Goal: Use online tool/utility: Use online tool/utility

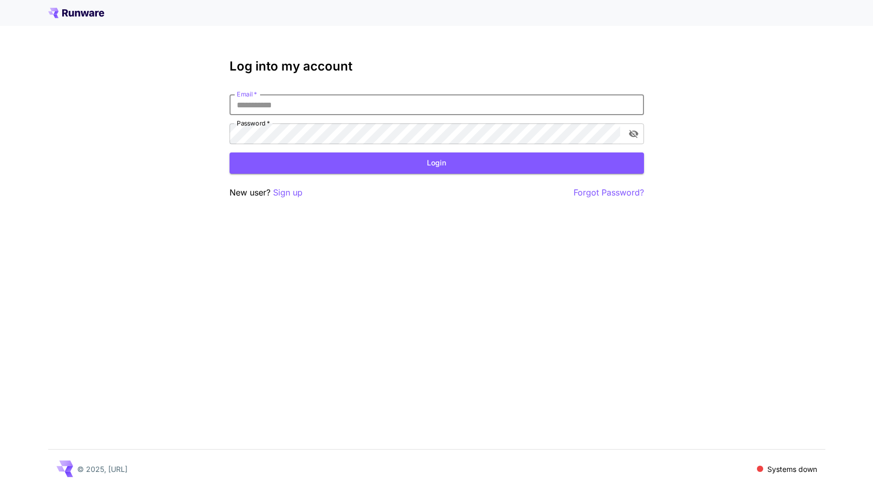
type input "**********"
click at [436, 163] on button "Login" at bounding box center [437, 162] width 415 height 21
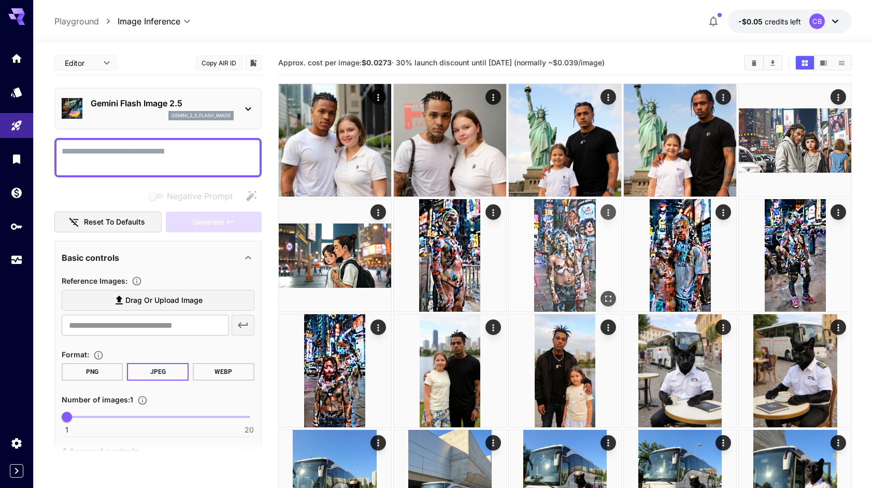
scroll to position [5, 0]
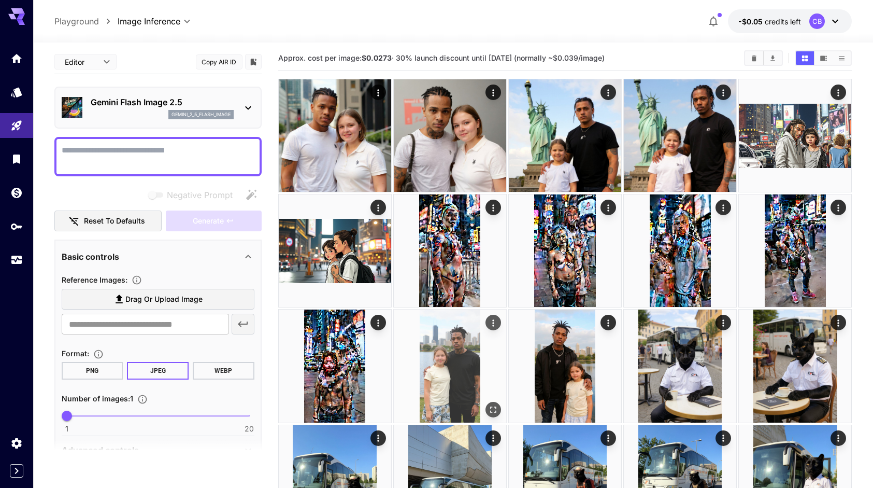
click at [436, 380] on img at bounding box center [450, 365] width 112 height 112
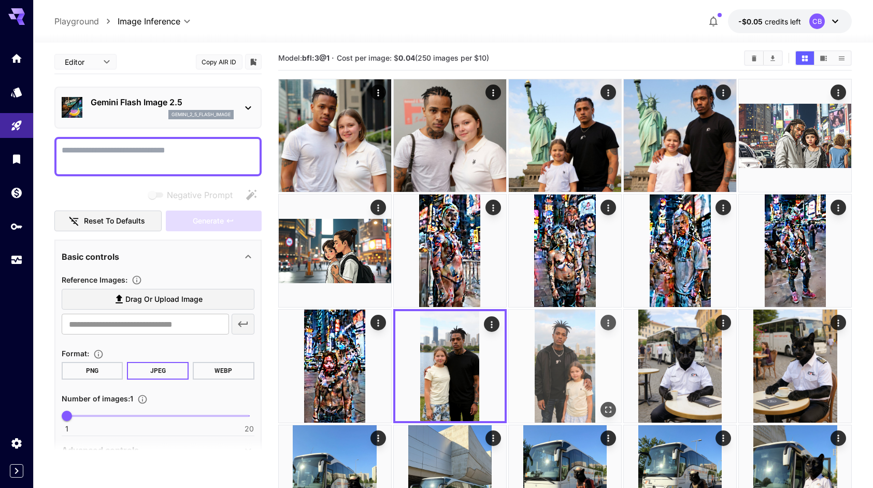
click at [557, 371] on img at bounding box center [565, 365] width 112 height 112
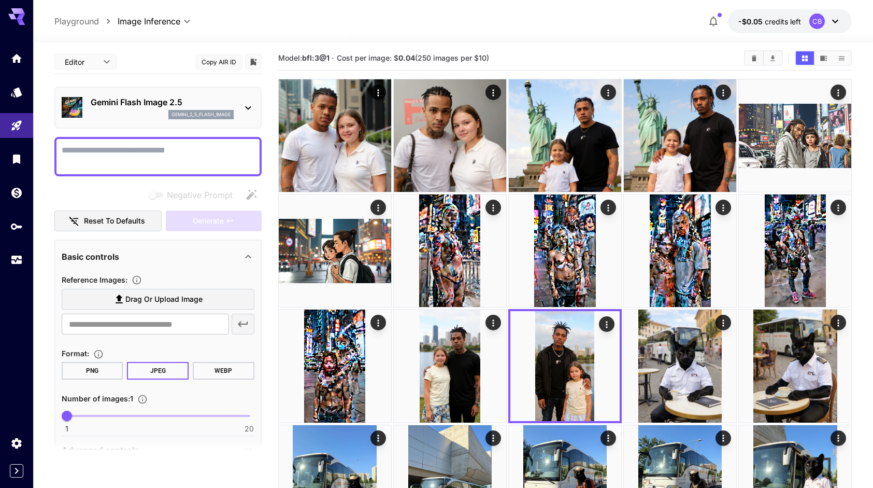
click at [249, 107] on icon at bounding box center [248, 108] width 12 height 12
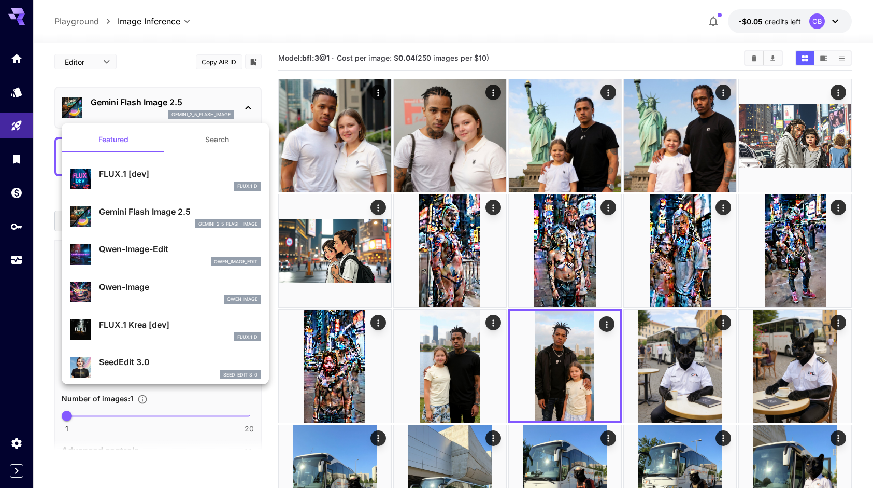
click at [360, 32] on div at bounding box center [436, 244] width 873 height 488
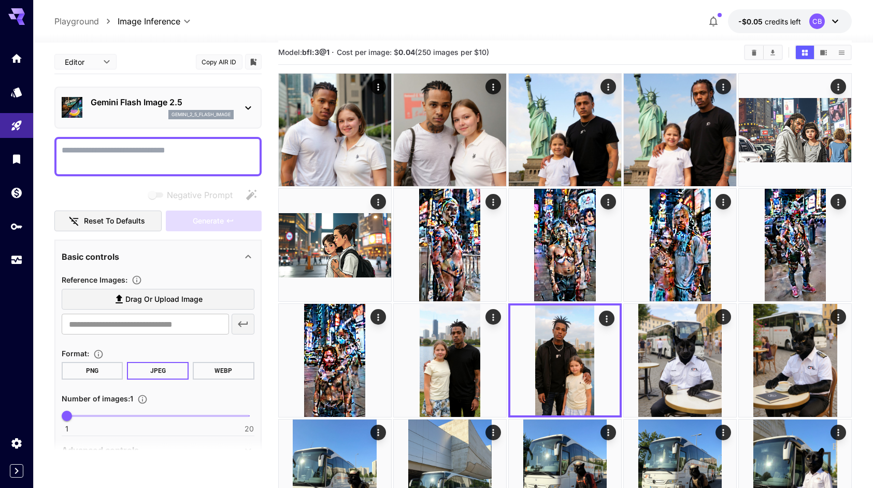
scroll to position [6, 0]
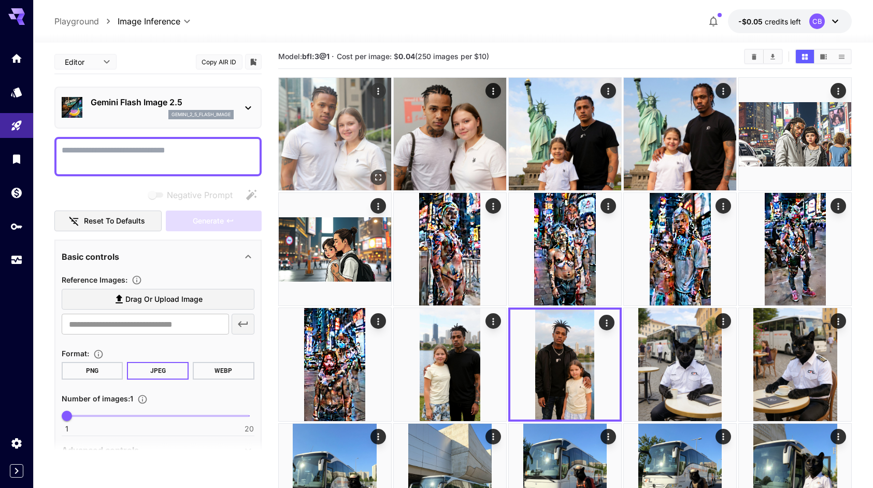
click at [366, 134] on img at bounding box center [335, 134] width 112 height 112
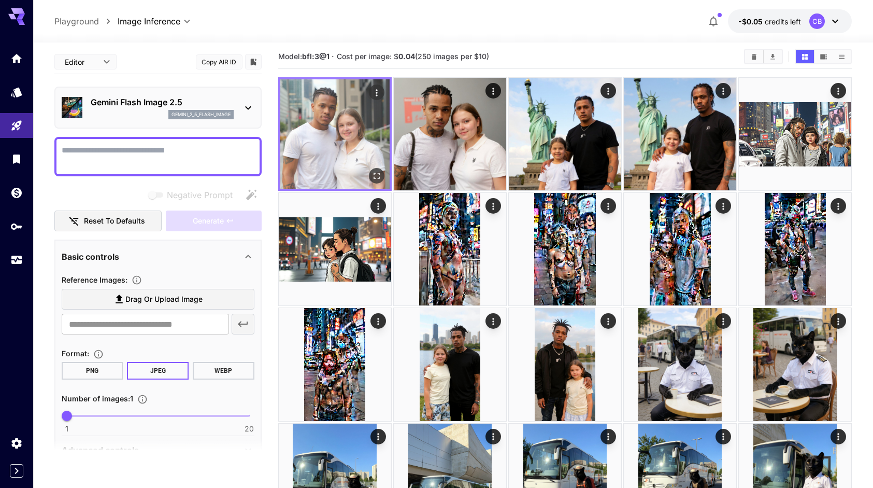
click at [368, 139] on img at bounding box center [334, 133] width 109 height 109
click at [379, 179] on icon "Open in fullscreen" at bounding box center [377, 176] width 6 height 6
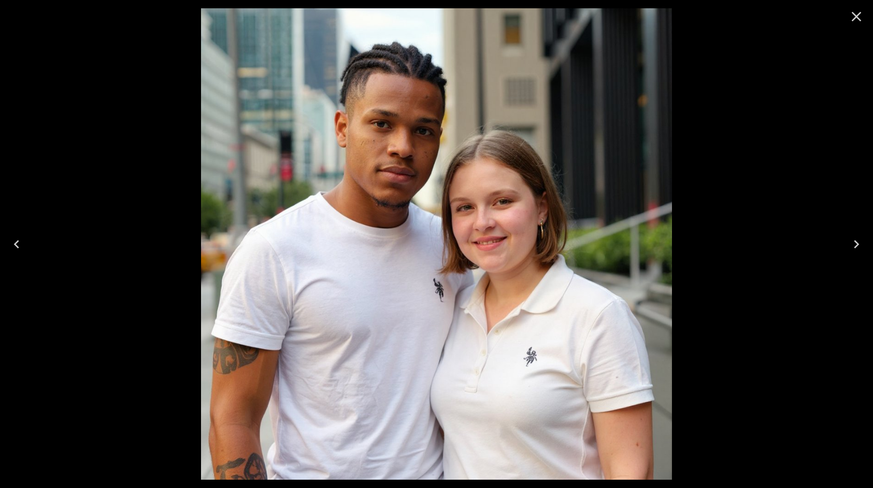
click at [858, 15] on icon "Close" at bounding box center [857, 17] width 10 height 10
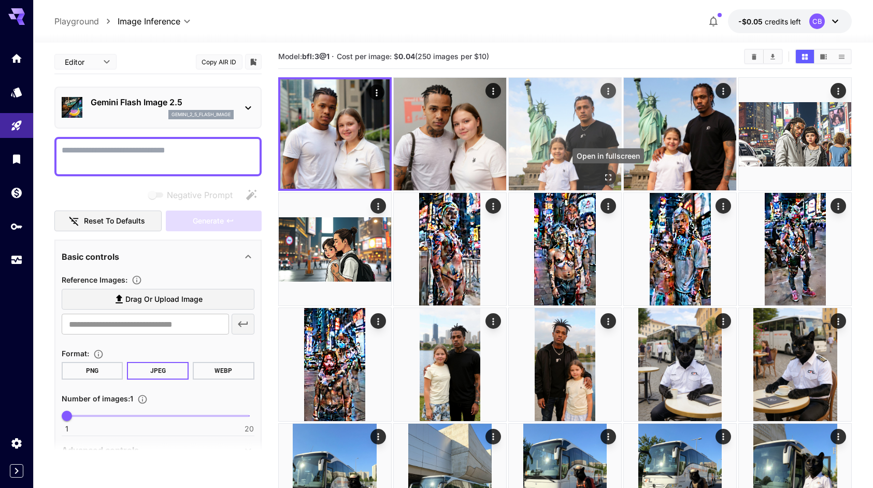
click at [606, 181] on icon "Open in fullscreen" at bounding box center [608, 177] width 10 height 10
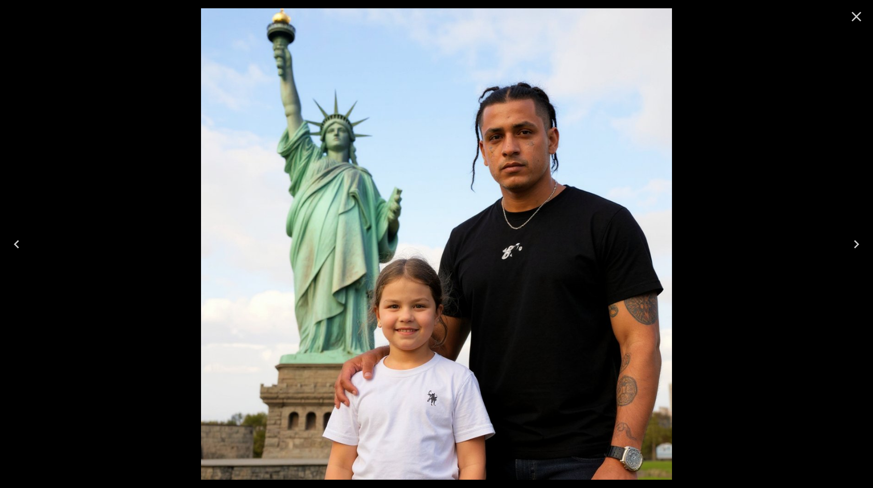
click at [859, 22] on icon "Close" at bounding box center [856, 16] width 17 height 17
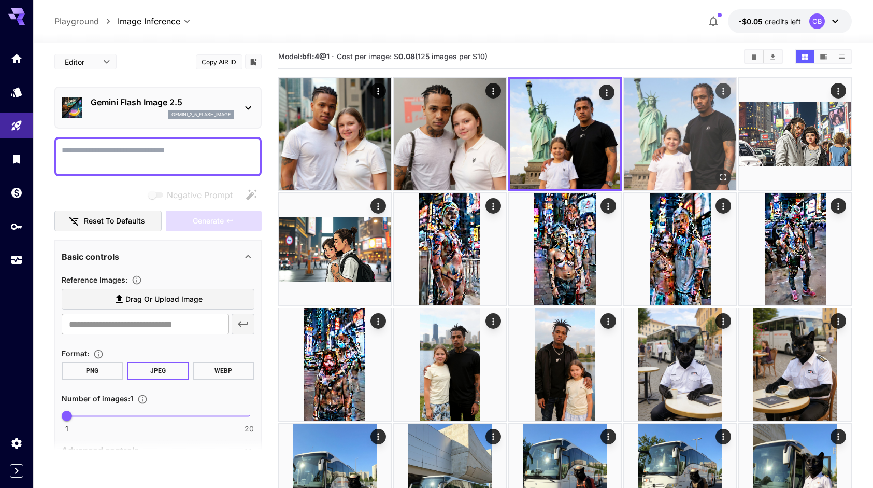
click at [723, 177] on icon "Open in fullscreen" at bounding box center [723, 177] width 10 height 10
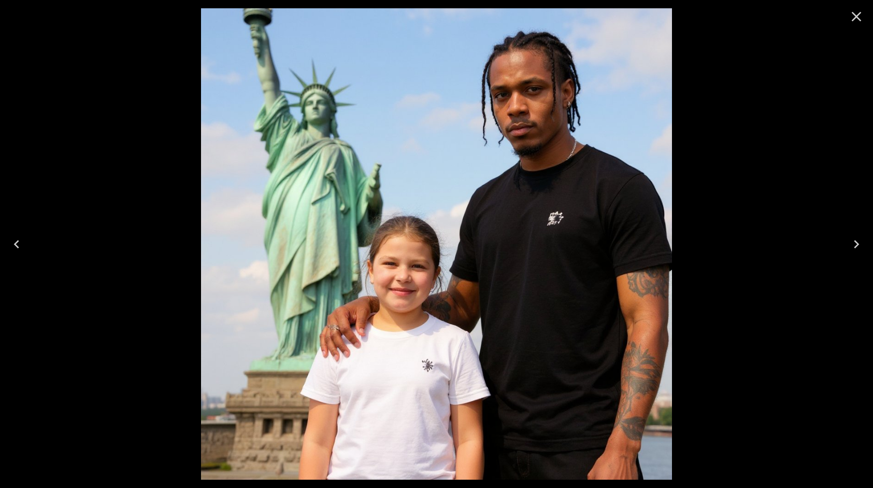
click at [857, 18] on icon "Close" at bounding box center [857, 17] width 10 height 10
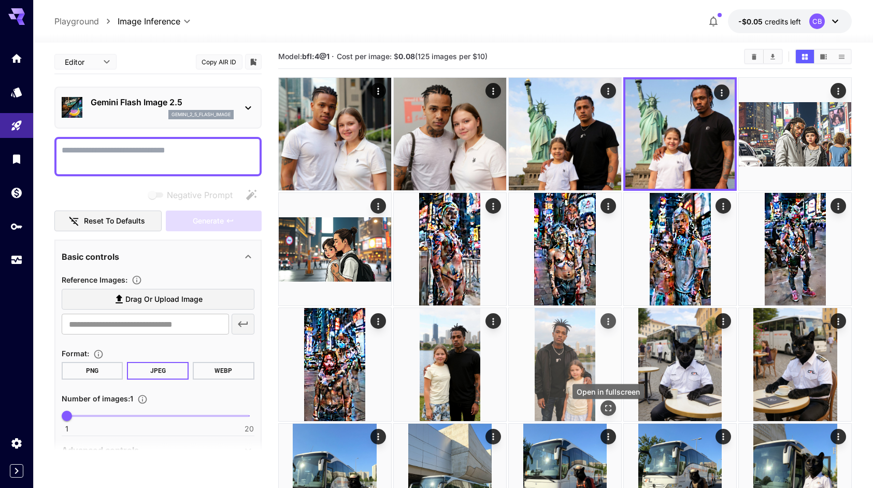
click at [606, 409] on icon "Open in fullscreen" at bounding box center [608, 408] width 10 height 10
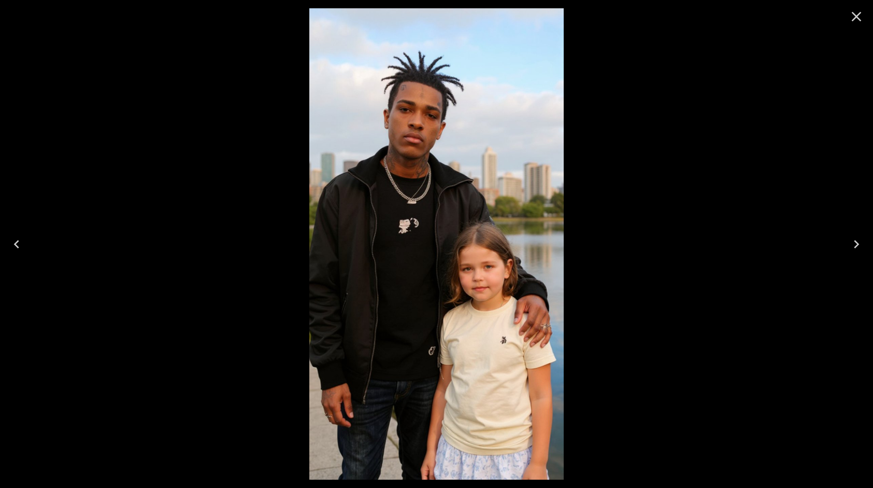
click at [858, 18] on icon "Close" at bounding box center [857, 17] width 10 height 10
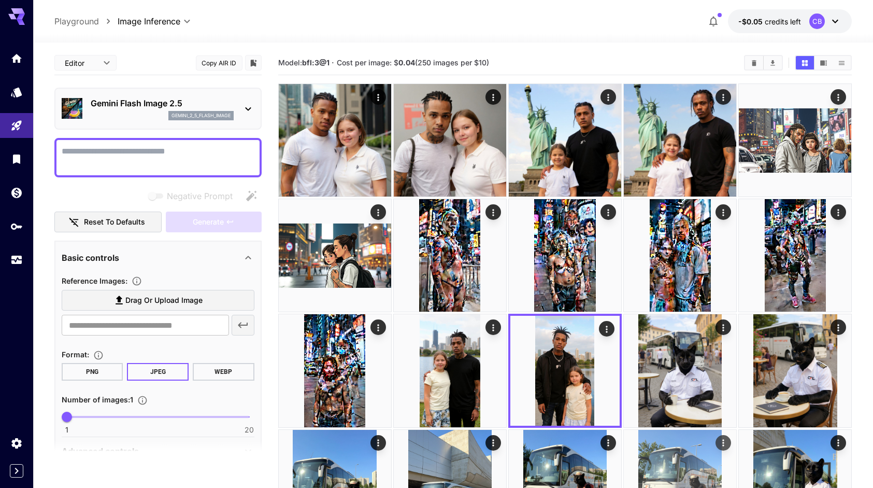
scroll to position [0, 0]
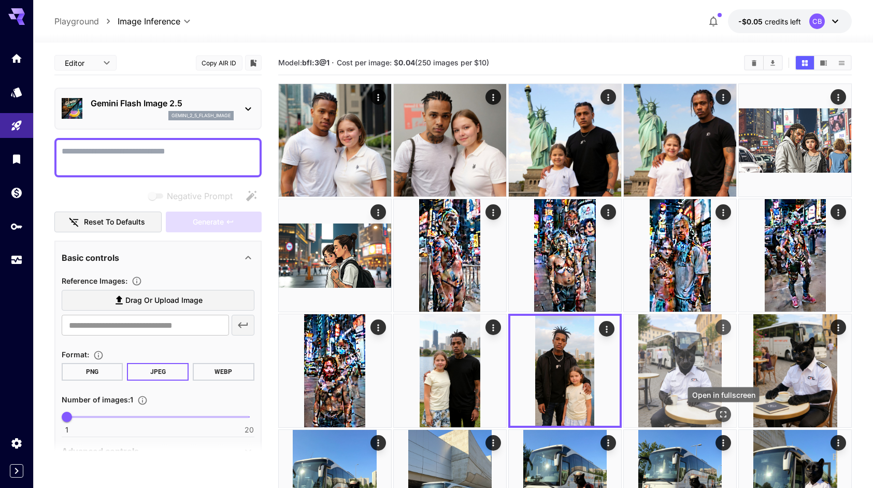
click at [720, 415] on icon "Open in fullscreen" at bounding box center [723, 414] width 10 height 10
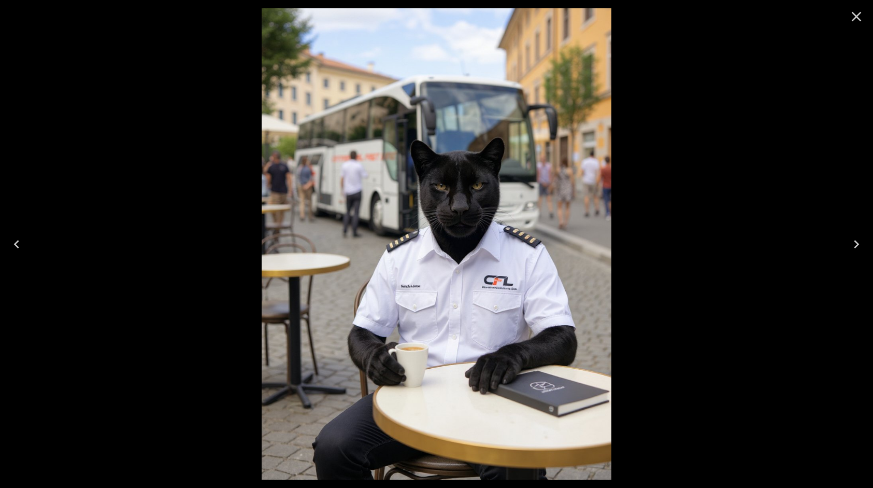
click at [862, 18] on icon "Close" at bounding box center [856, 16] width 17 height 17
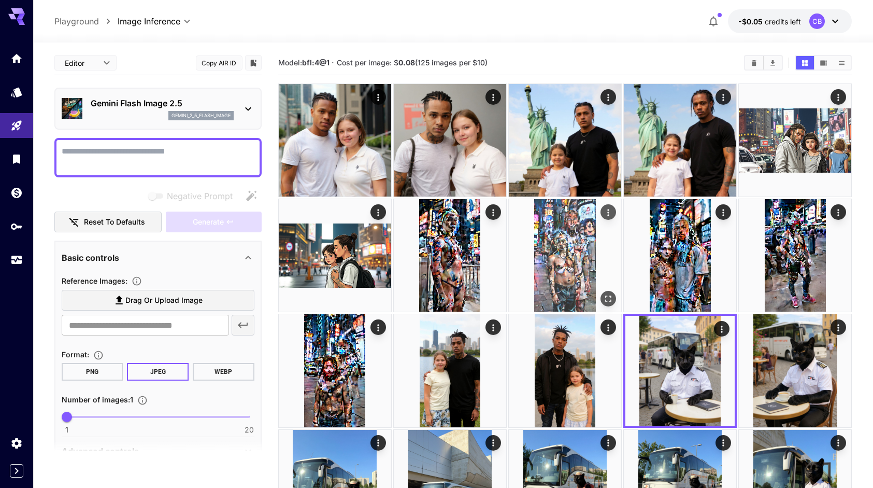
click at [566, 275] on img at bounding box center [565, 255] width 112 height 112
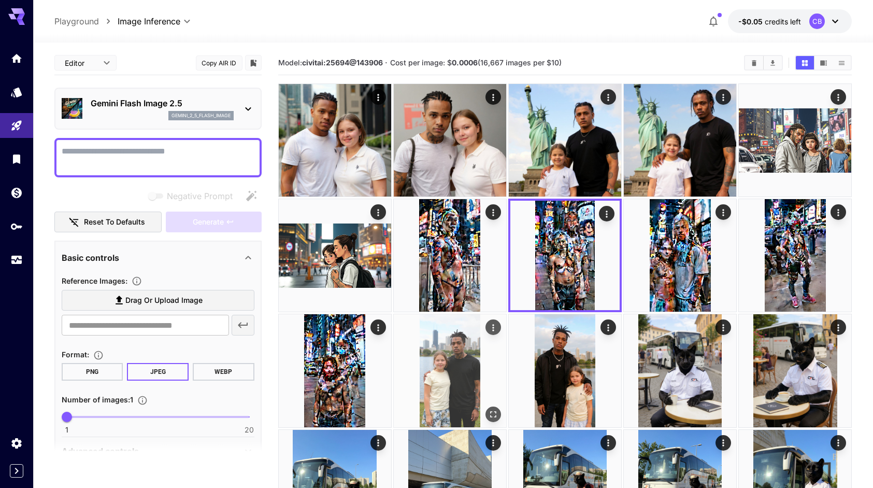
click at [443, 354] on img at bounding box center [450, 370] width 112 height 112
